Goal: Information Seeking & Learning: Learn about a topic

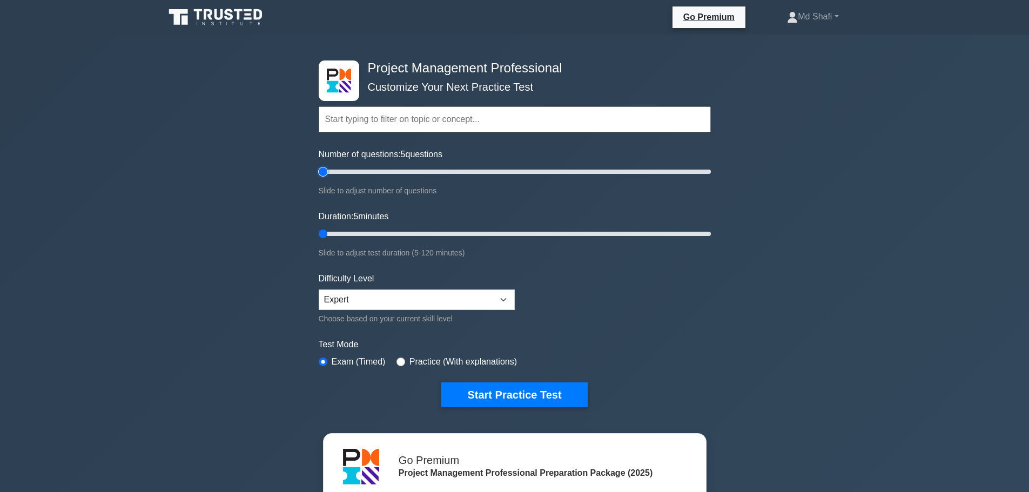
drag, startPoint x: 333, startPoint y: 170, endPoint x: 327, endPoint y: 169, distance: 6.7
type input "5"
click at [327, 169] on input "Number of questions: 5 questions" at bounding box center [515, 171] width 392 height 13
click at [498, 392] on button "Start Practice Test" at bounding box center [514, 395] width 146 height 25
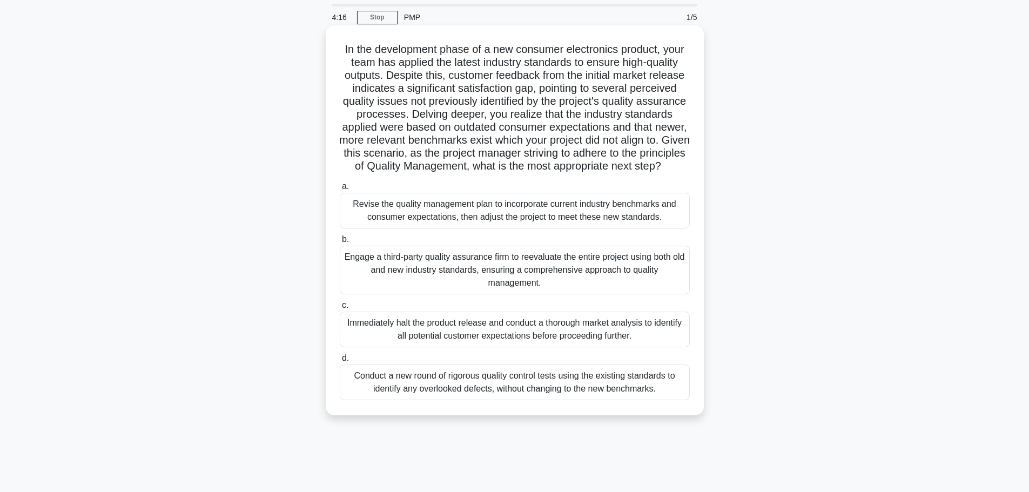
scroll to position [54, 0]
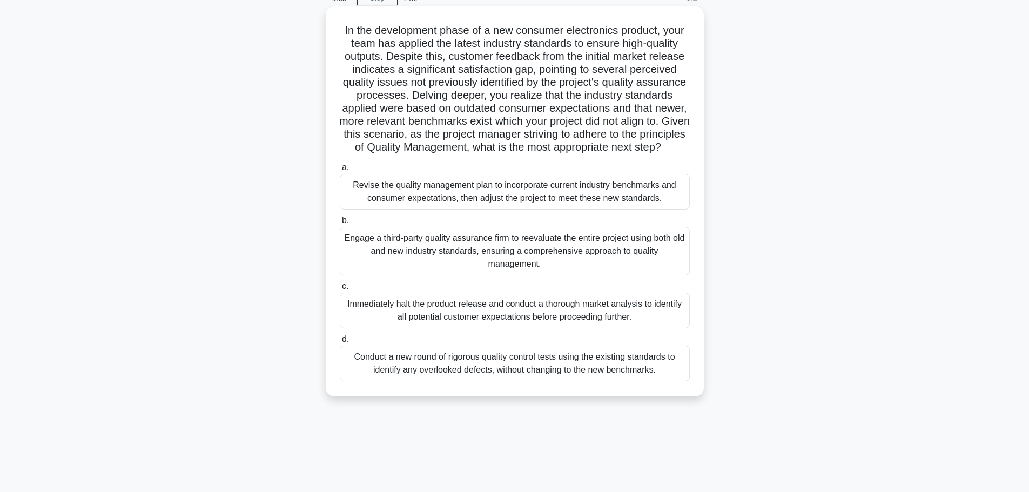
click at [457, 329] on div "Immediately halt the product release and conduct a thorough market analysis to …" at bounding box center [515, 311] width 350 height 36
click at [340, 290] on input "c. Immediately halt the product release and conduct a thorough market analysis …" at bounding box center [340, 286] width 0 height 7
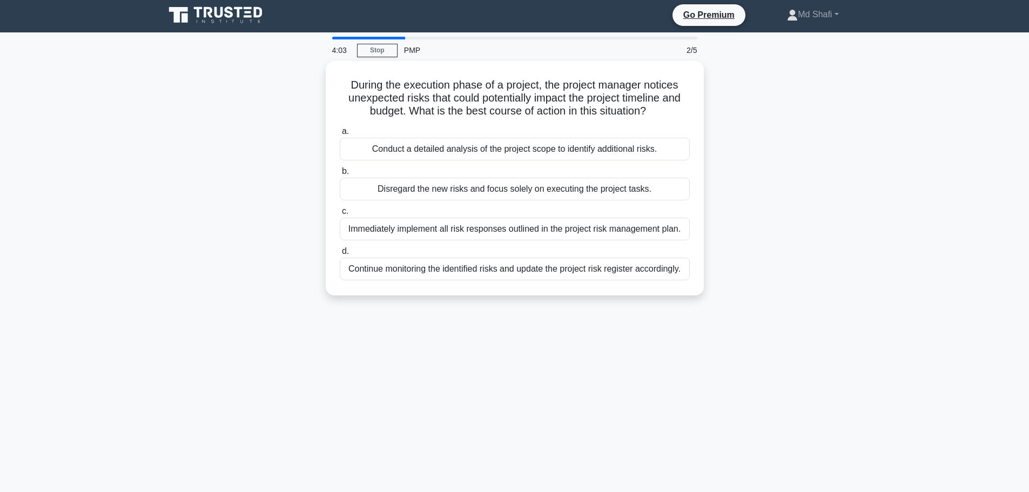
scroll to position [0, 0]
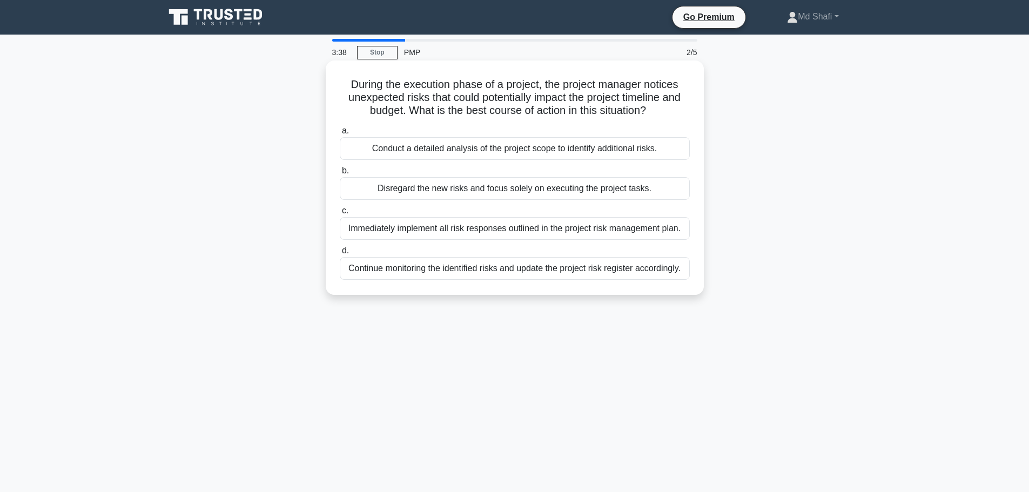
click at [536, 153] on div "Conduct a detailed analysis of the project scope to identify additional risks." at bounding box center [515, 148] width 350 height 23
click at [340, 135] on input "a. Conduct a detailed analysis of the project scope to identify additional risk…" at bounding box center [340, 131] width 0 height 7
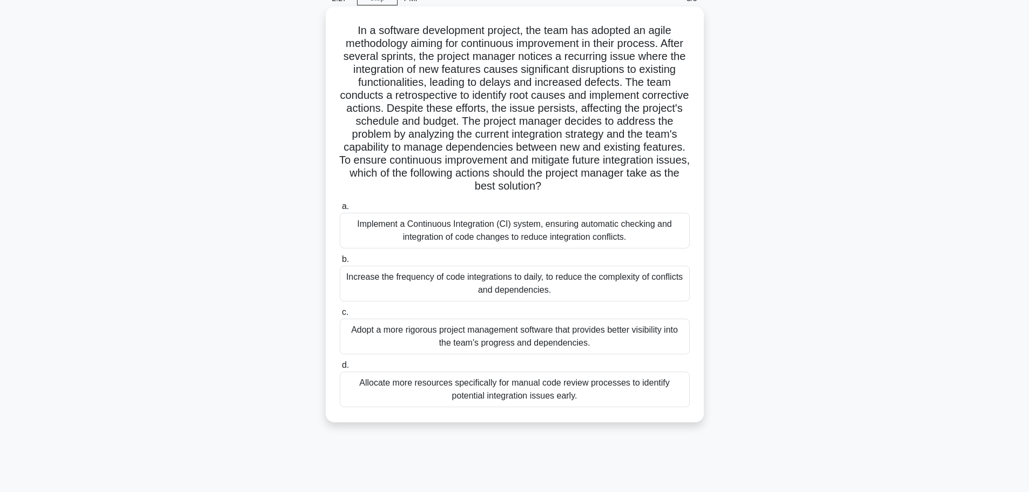
scroll to position [91, 0]
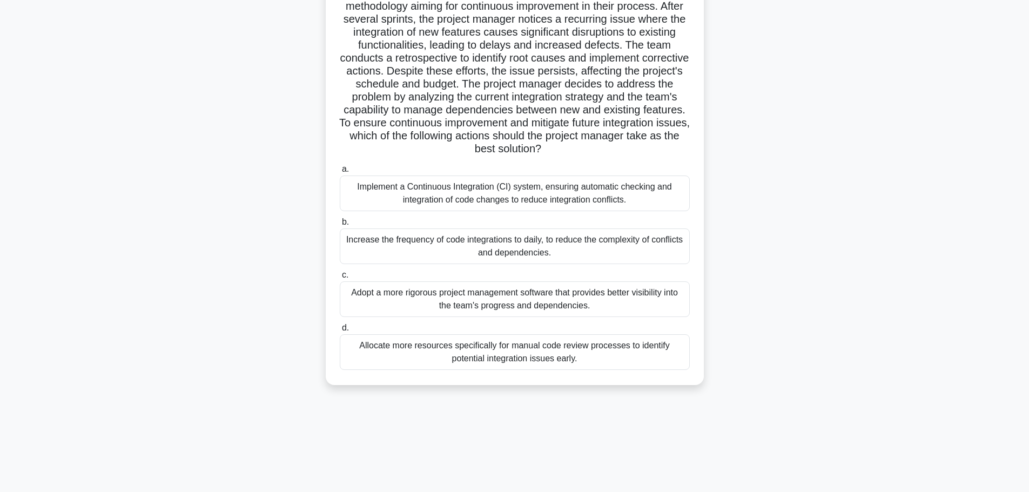
click at [479, 306] on div "Adopt a more rigorous project management software that provides better visibili…" at bounding box center [515, 300] width 350 height 36
click at [340, 279] on input "c. Adopt a more rigorous project management software that provides better visib…" at bounding box center [340, 275] width 0 height 7
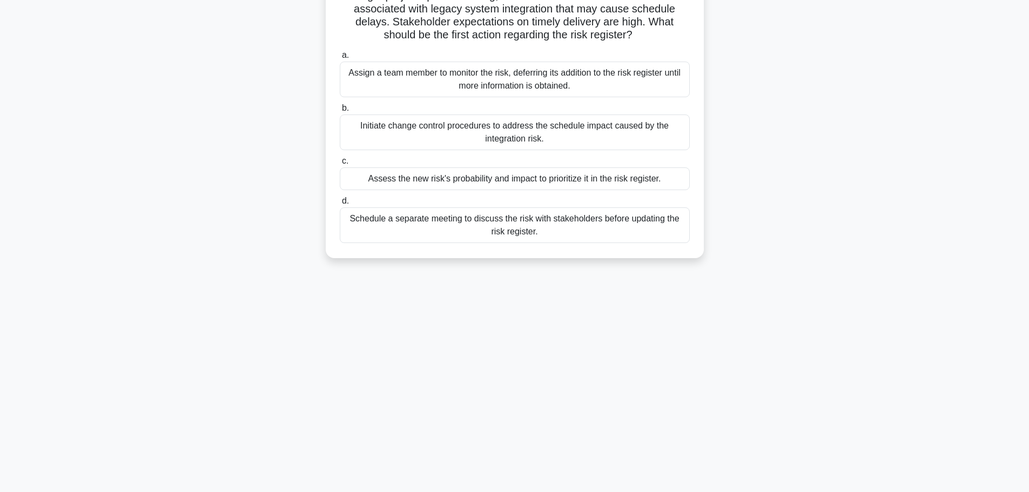
scroll to position [0, 0]
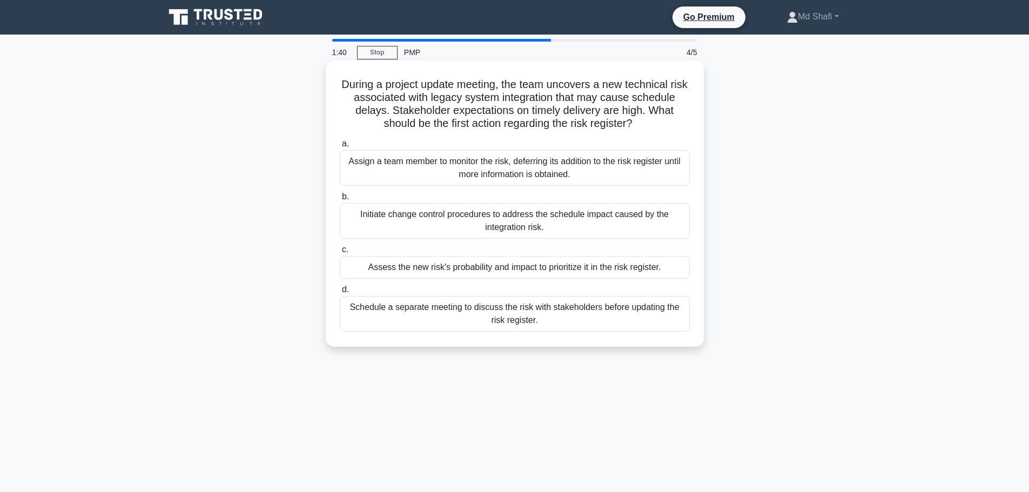
click at [518, 229] on div "Initiate change control procedures to address the schedule impact caused by the…" at bounding box center [515, 221] width 350 height 36
click at [340, 200] on input "b. Initiate change control procedures to address the schedule impact caused by …" at bounding box center [340, 196] width 0 height 7
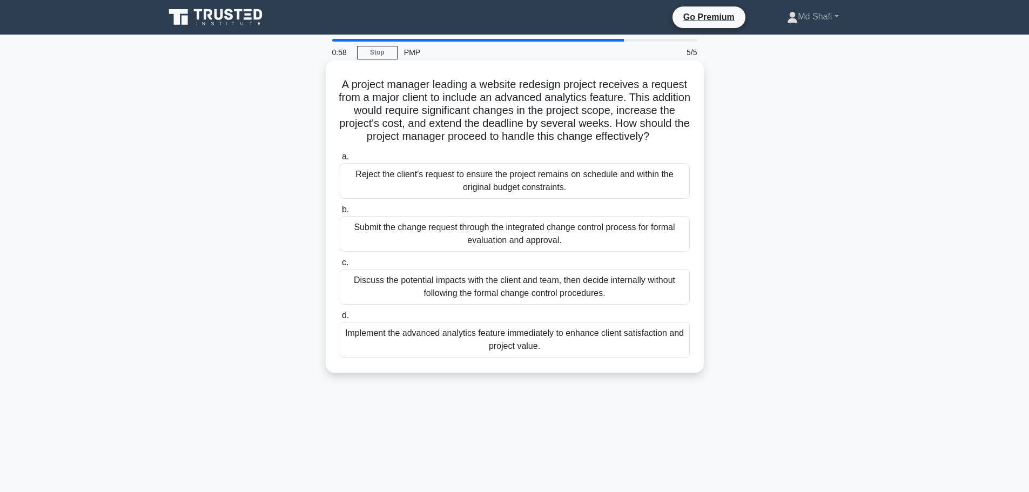
click at [431, 246] on div "Submit the change request through the integrated change control process for for…" at bounding box center [515, 234] width 350 height 36
click at [340, 213] on input "b. Submit the change request through the integrated change control process for …" at bounding box center [340, 209] width 0 height 7
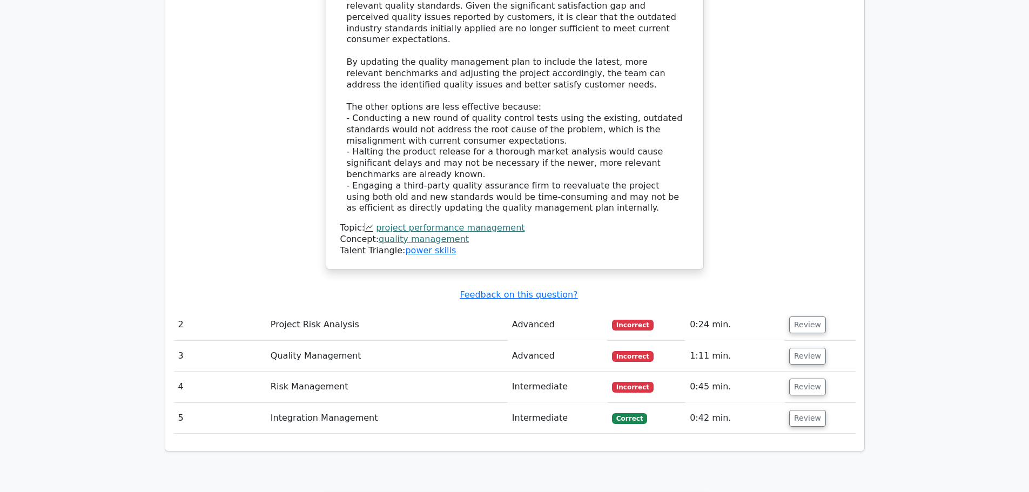
scroll to position [1405, 0]
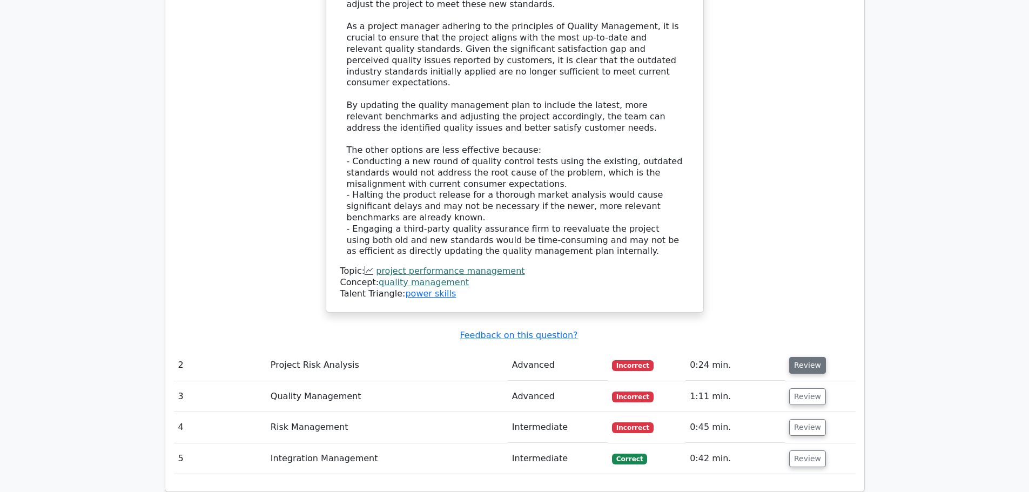
click at [805, 357] on button "Review" at bounding box center [807, 365] width 37 height 17
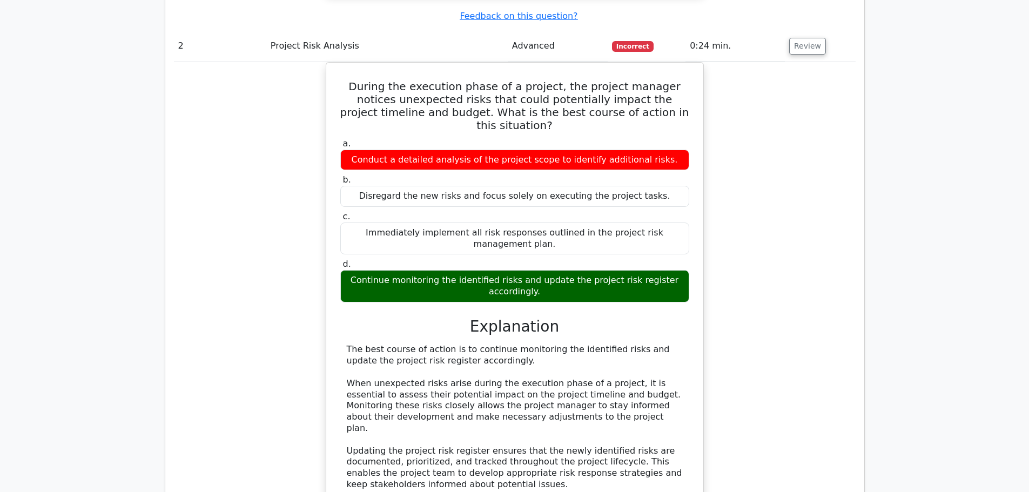
scroll to position [1999, 0]
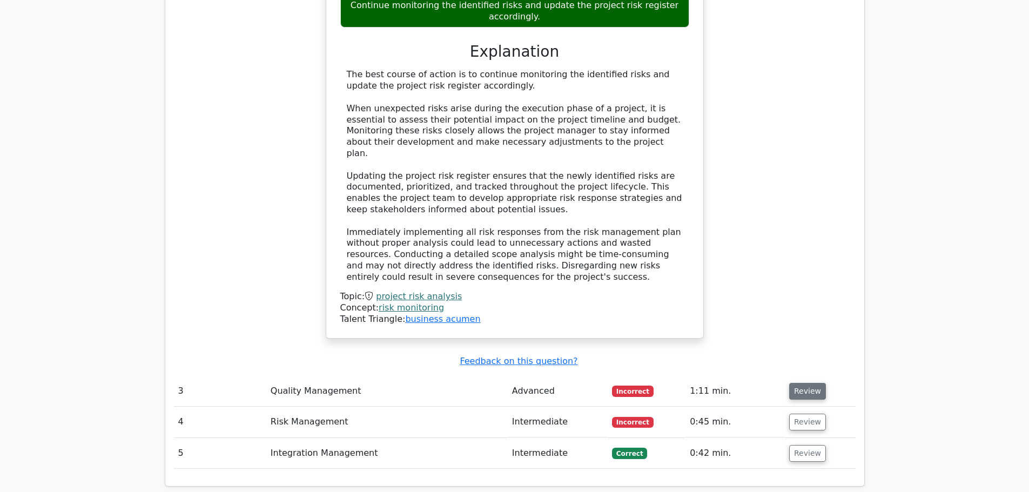
click at [795, 383] on button "Review" at bounding box center [807, 391] width 37 height 17
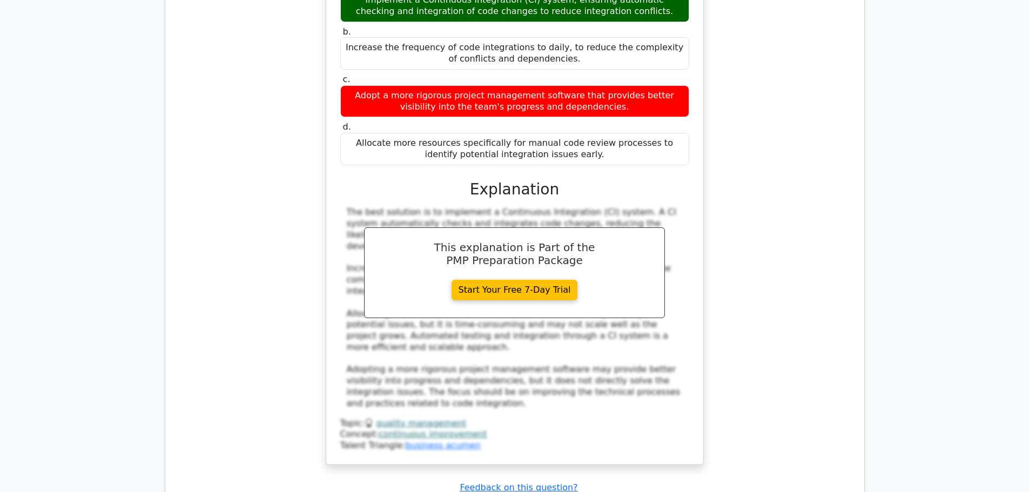
scroll to position [2702, 0]
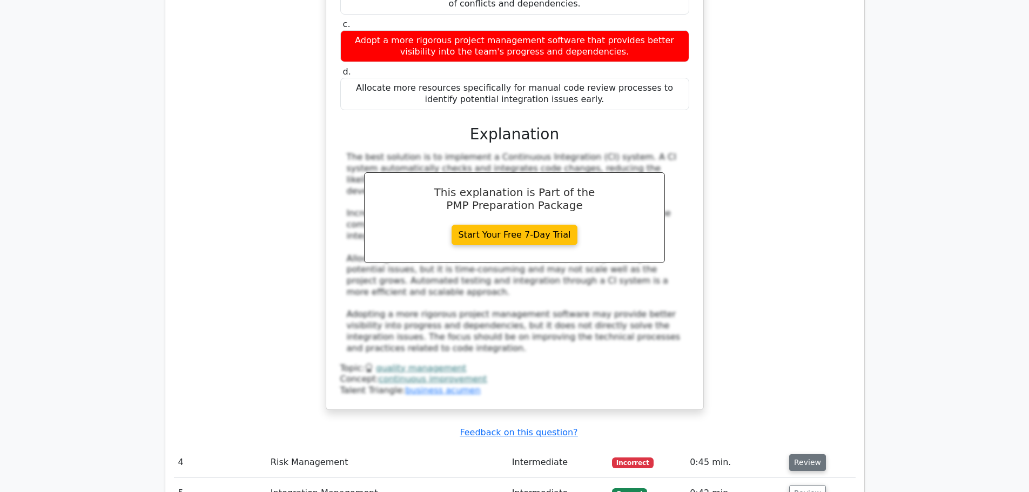
click at [807, 454] on button "Review" at bounding box center [807, 462] width 37 height 17
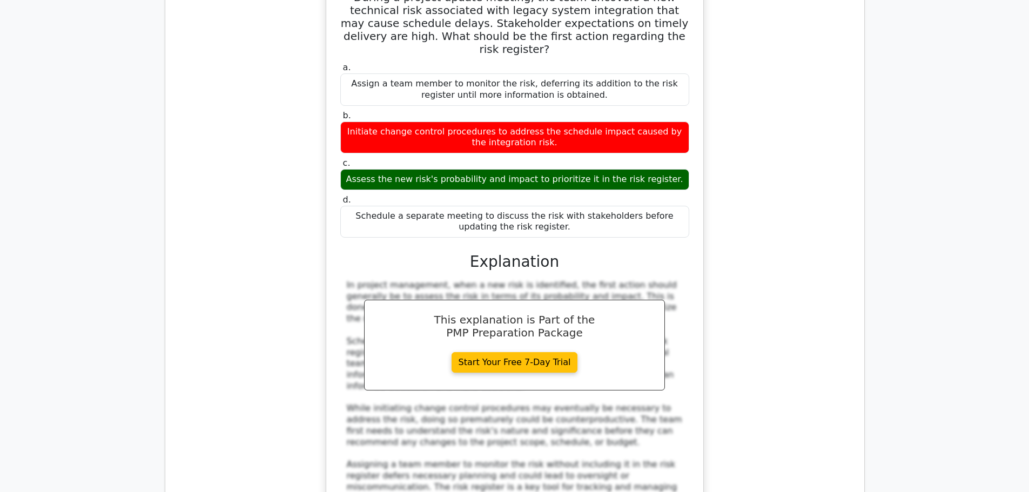
scroll to position [3350, 0]
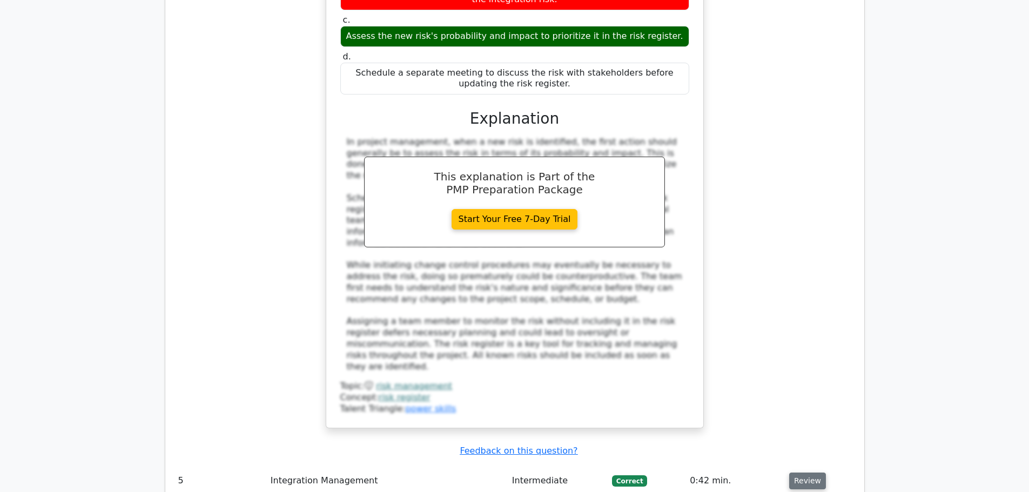
click at [809, 473] on button "Review" at bounding box center [807, 481] width 37 height 17
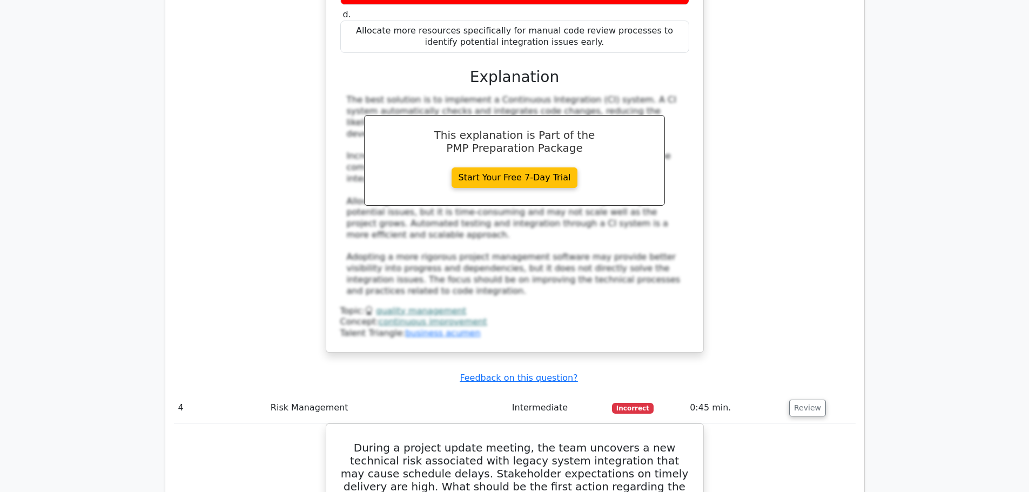
scroll to position [2756, 0]
